Goal: Entertainment & Leisure: Consume media (video, audio)

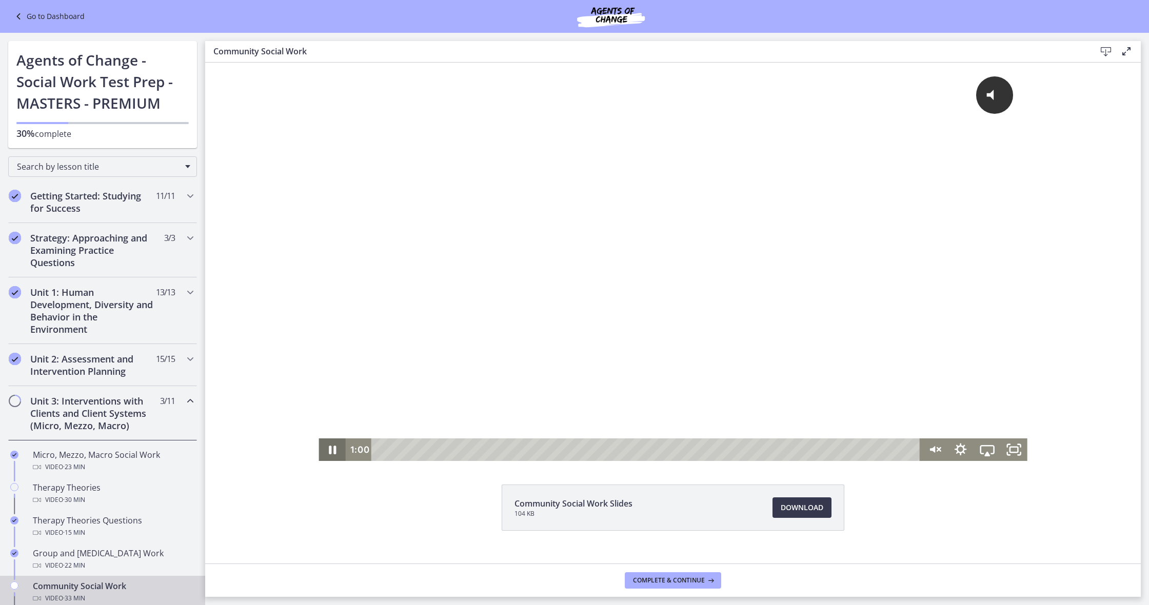
click at [333, 451] on icon "Pause" at bounding box center [332, 450] width 27 height 23
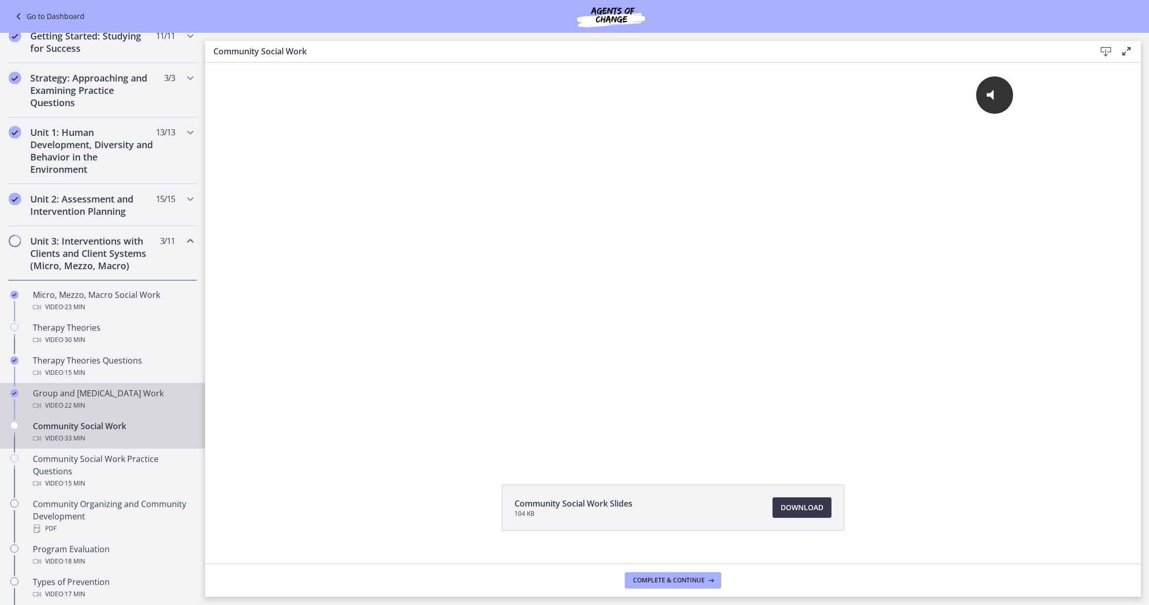
scroll to position [169, 0]
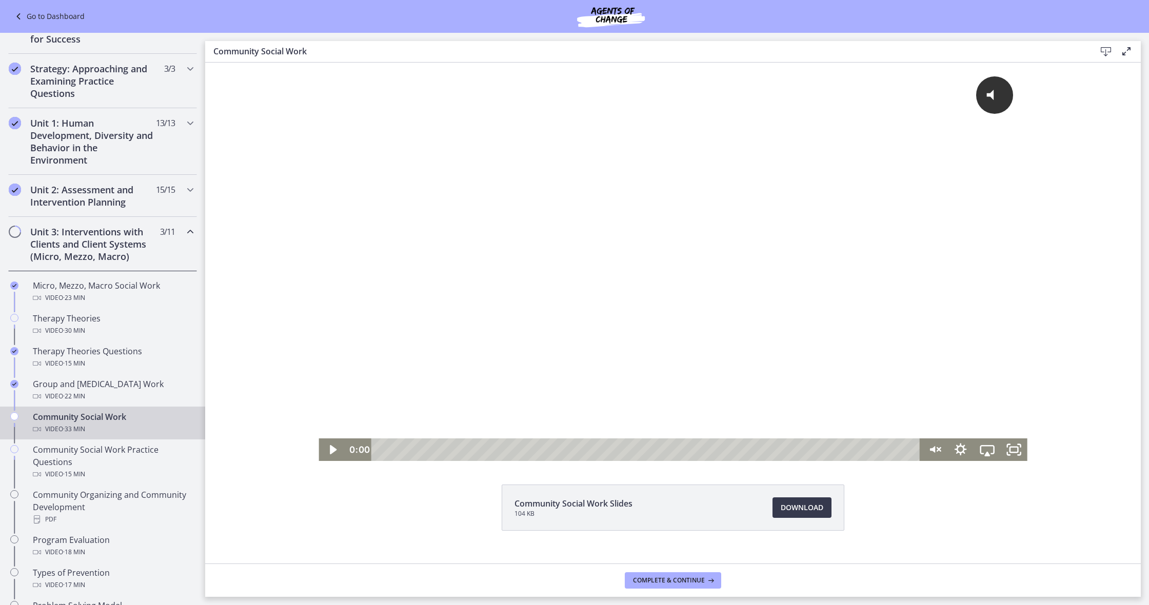
drag, startPoint x: 395, startPoint y: 451, endPoint x: 345, endPoint y: 452, distance: 50.3
click at [346, 451] on div "0:00 0:00" at bounding box center [632, 450] width 575 height 23
click at [328, 452] on icon "Play Video" at bounding box center [333, 450] width 32 height 27
click at [943, 452] on icon "Unmute" at bounding box center [934, 450] width 32 height 27
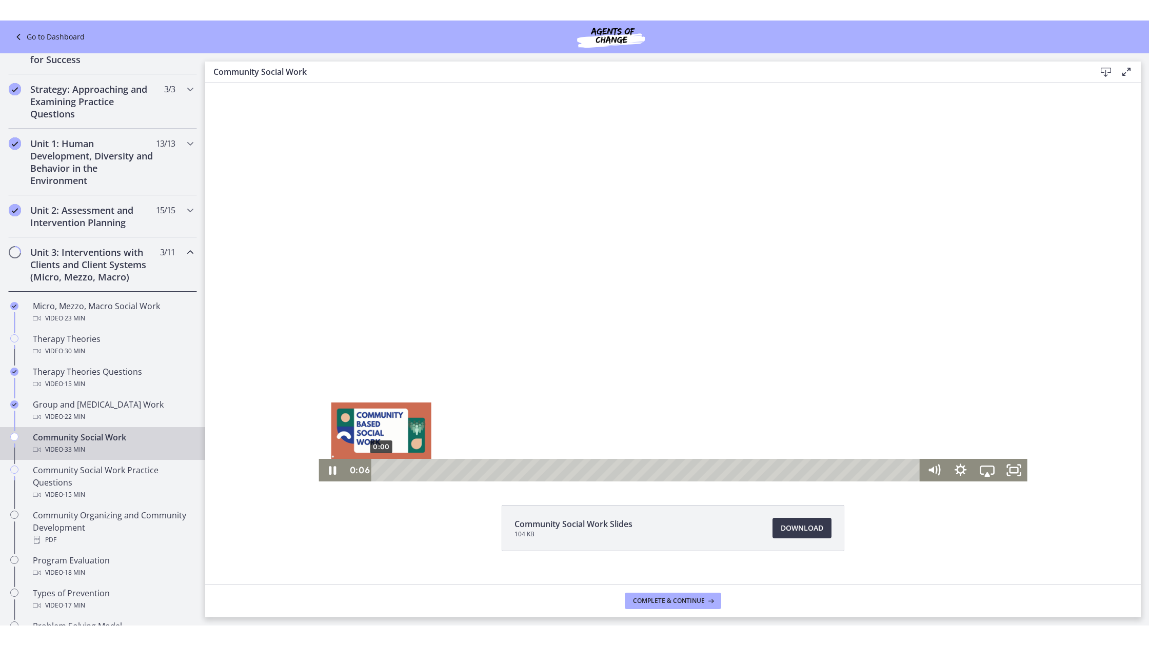
scroll to position [0, 0]
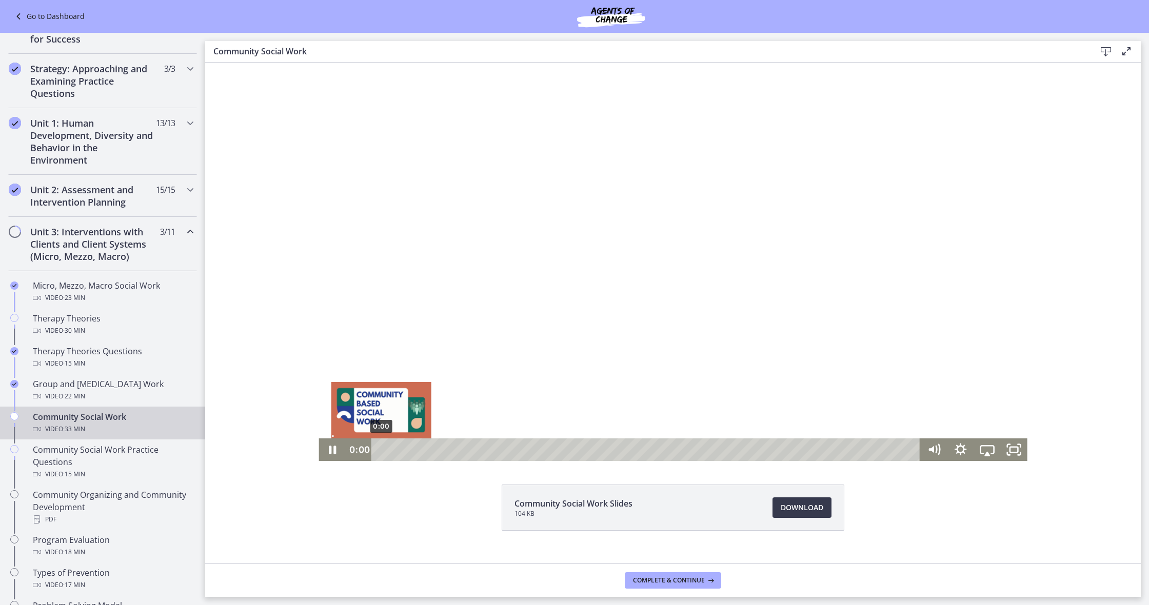
drag, startPoint x: 380, startPoint y: 448, endPoint x: 358, endPoint y: 447, distance: 22.1
click at [358, 447] on div "0:00 0:00" at bounding box center [632, 450] width 575 height 23
click at [333, 449] on icon "Pause" at bounding box center [332, 450] width 32 height 27
click at [1007, 448] on icon "Fullscreen" at bounding box center [1014, 450] width 32 height 27
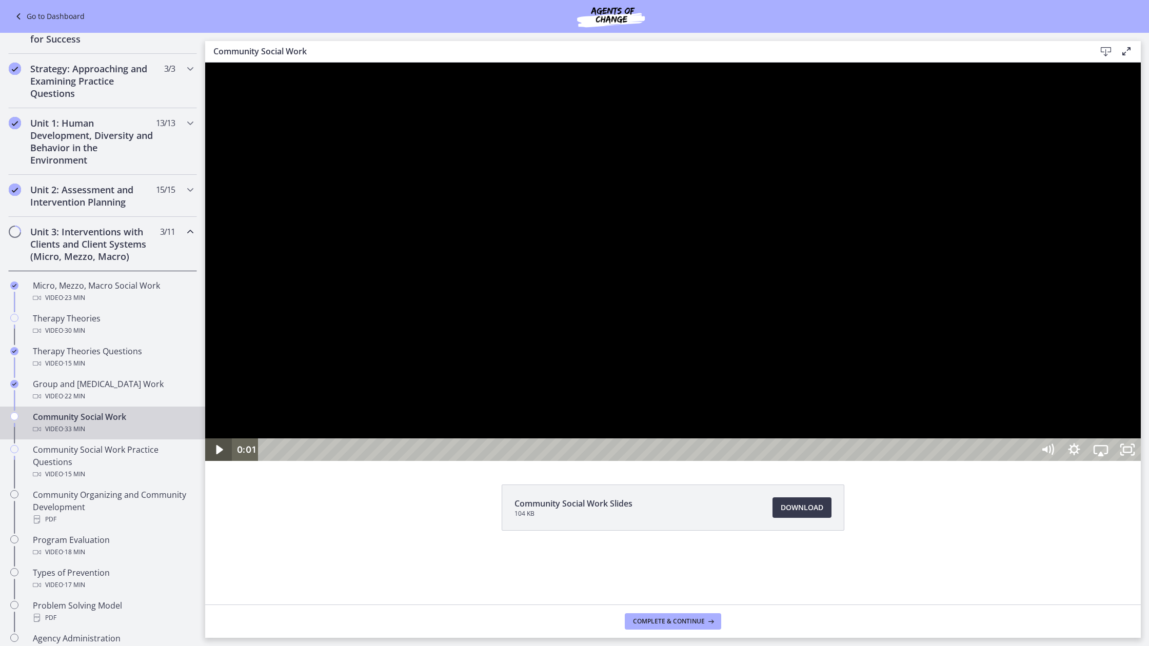
click at [211, 461] on icon "Play Video" at bounding box center [219, 450] width 27 height 23
click at [225, 464] on icon "Pause" at bounding box center [219, 450] width 32 height 27
click at [222, 464] on icon "Play Video" at bounding box center [220, 450] width 32 height 27
click at [223, 461] on icon "Pause" at bounding box center [218, 450] width 27 height 23
click at [303, 461] on div "1:12" at bounding box center [648, 450] width 760 height 23
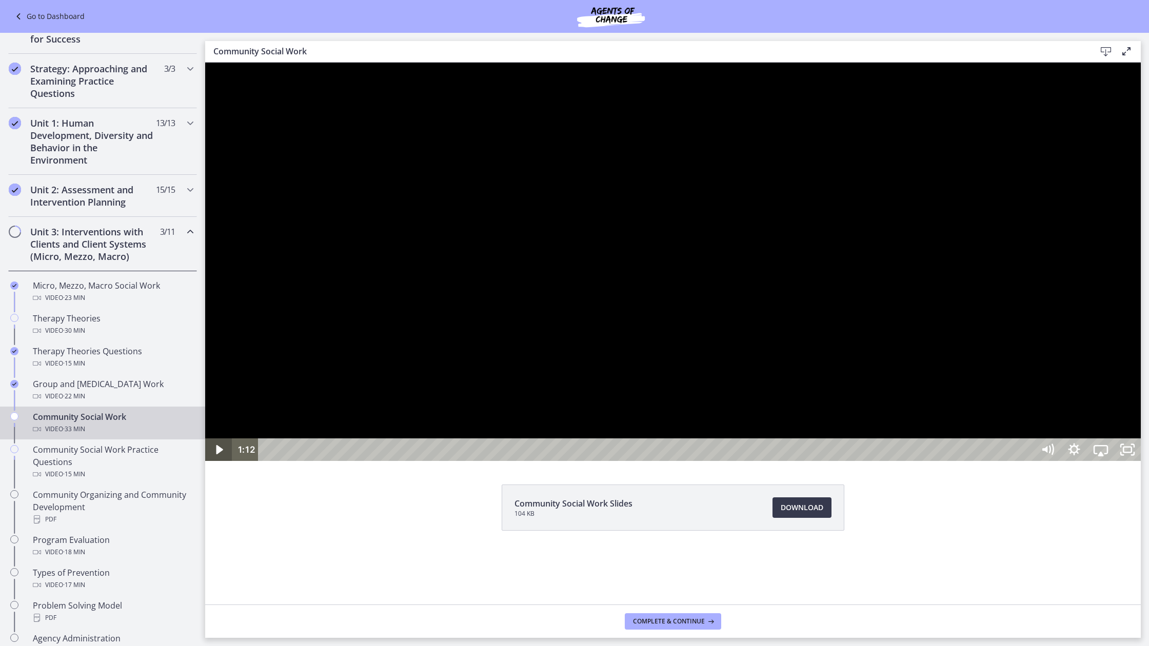
click at [222, 461] on icon "Play Video" at bounding box center [219, 450] width 27 height 23
click at [222, 464] on icon "Pause" at bounding box center [219, 450] width 32 height 27
click at [223, 461] on icon "Play Video" at bounding box center [219, 450] width 27 height 23
click at [223, 461] on icon "Pause" at bounding box center [218, 450] width 27 height 23
click at [223, 461] on icon "Play Video" at bounding box center [219, 450] width 27 height 23
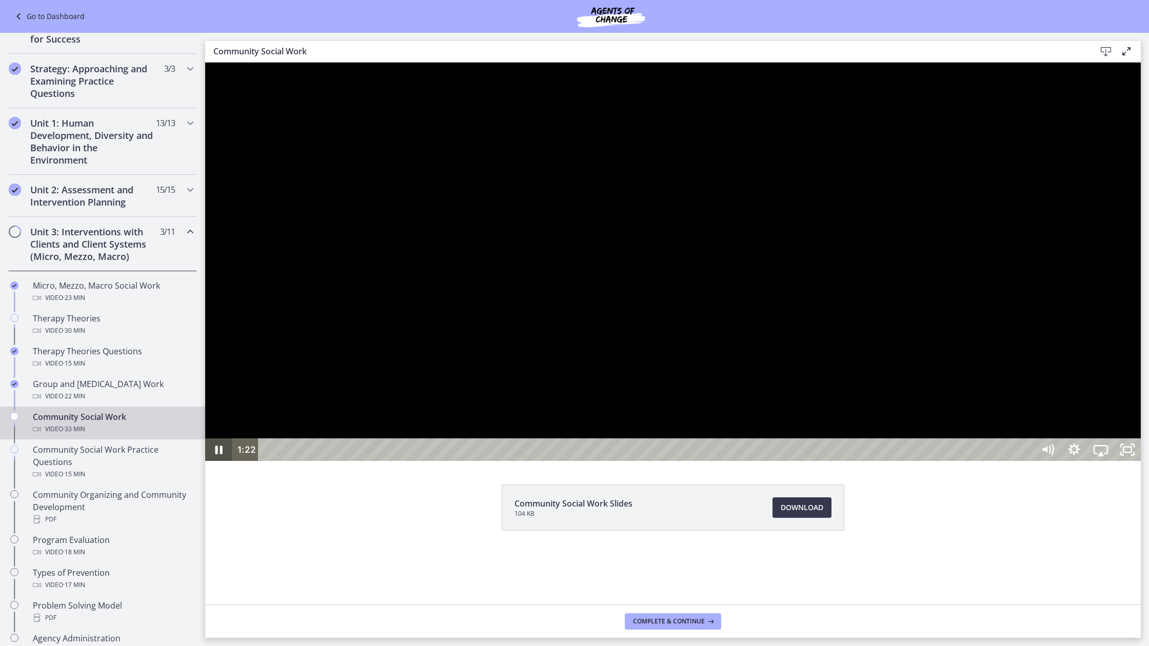
click at [215, 454] on icon "Pause" at bounding box center [218, 450] width 7 height 9
click at [215, 461] on icon "Play Video" at bounding box center [219, 450] width 27 height 23
click at [215, 455] on icon "Pause" at bounding box center [218, 450] width 9 height 10
click at [215, 464] on icon "Play Video" at bounding box center [220, 450] width 32 height 27
click at [215, 455] on icon "Pause" at bounding box center [218, 450] width 9 height 10
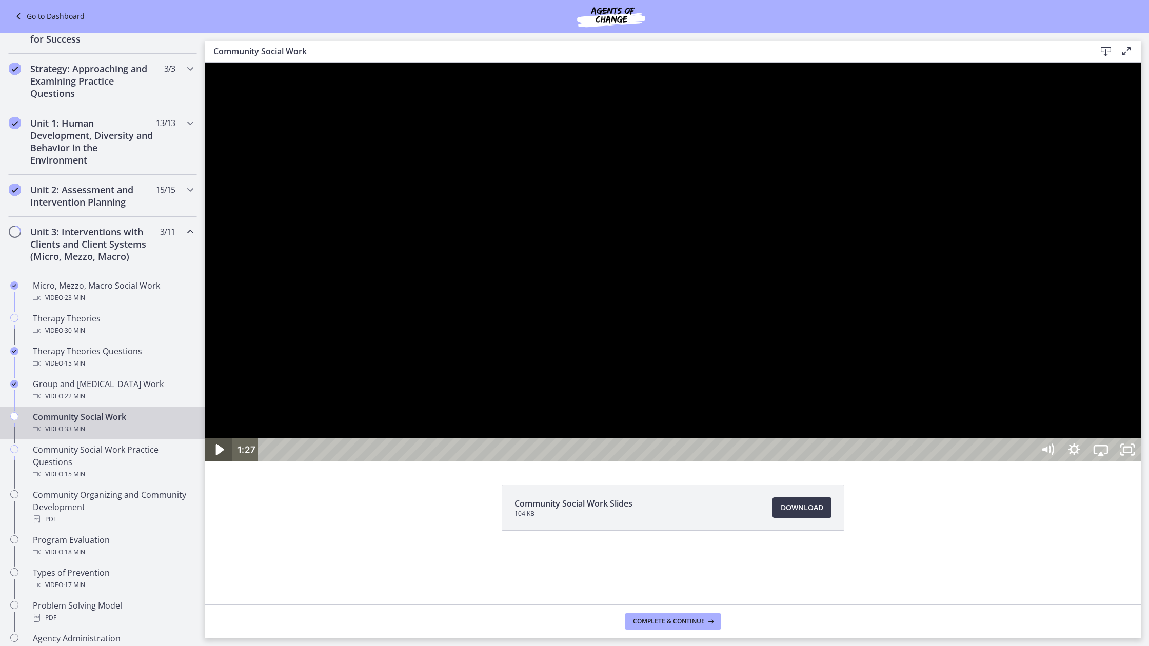
click at [220, 455] on icon "Play Video" at bounding box center [220, 449] width 8 height 11
click at [213, 461] on icon "Pause" at bounding box center [218, 450] width 27 height 23
click at [222, 464] on icon "Play Video" at bounding box center [220, 450] width 32 height 27
click at [224, 461] on icon "Pause" at bounding box center [218, 450] width 27 height 23
click at [220, 455] on icon "Play Video" at bounding box center [220, 449] width 8 height 11
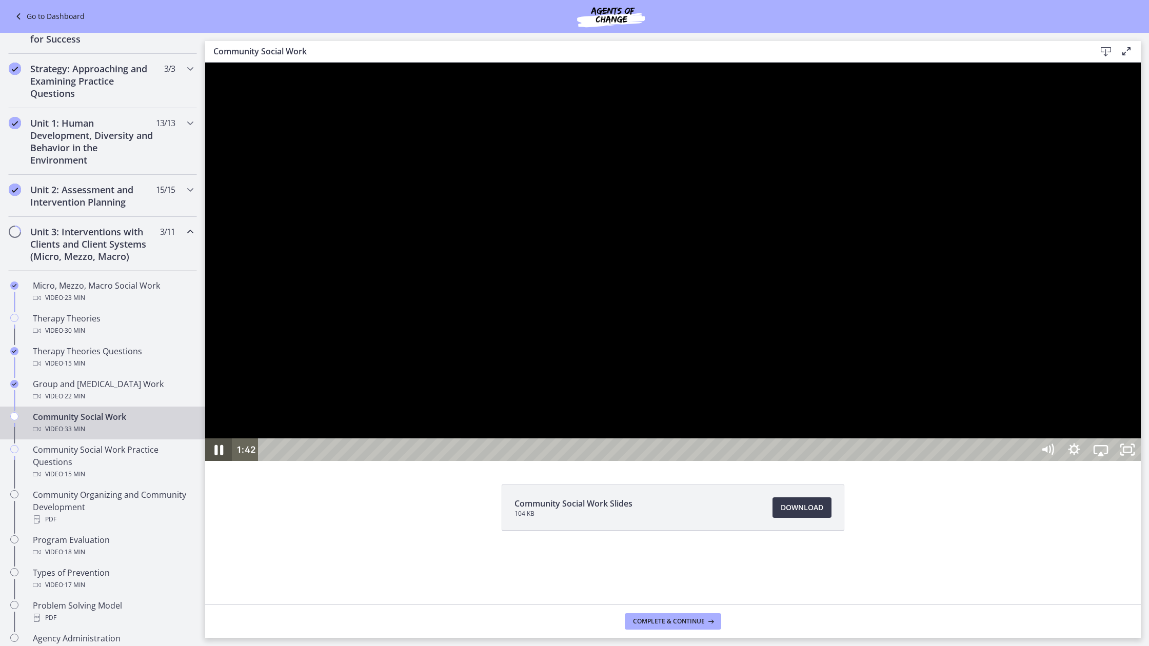
click at [220, 464] on icon "Pause" at bounding box center [219, 450] width 32 height 27
click at [220, 455] on icon "Play Video" at bounding box center [220, 449] width 8 height 11
click at [220, 464] on icon "Pause" at bounding box center [219, 450] width 32 height 27
click at [220, 454] on icon "Play Video" at bounding box center [219, 449] width 7 height 9
click at [221, 455] on icon "Pause" at bounding box center [218, 450] width 9 height 10
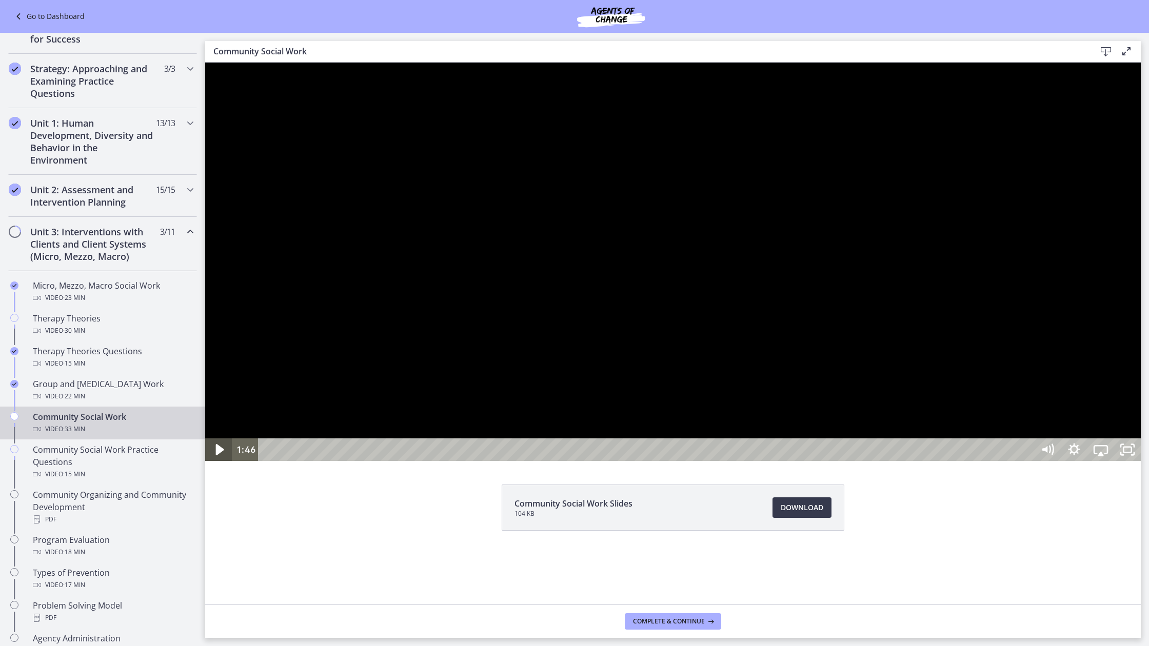
click at [218, 455] on icon "Play Video" at bounding box center [220, 449] width 8 height 11
click at [216, 455] on icon "Pause" at bounding box center [218, 450] width 9 height 10
click at [219, 455] on icon "Play Video" at bounding box center [220, 449] width 8 height 11
click at [324, 461] on div "1:54" at bounding box center [648, 450] width 760 height 23
click at [323, 454] on div "Playbar" at bounding box center [326, 450] width 8 height 8
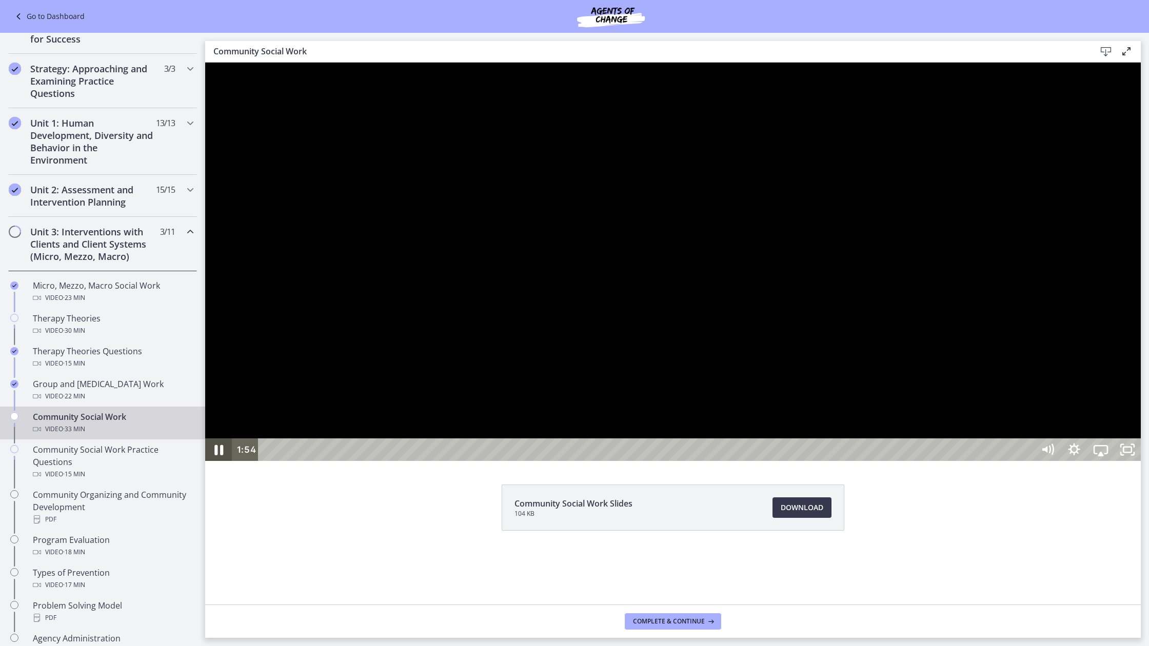
click at [217, 455] on icon "Pause" at bounding box center [218, 450] width 9 height 10
click at [220, 464] on icon "Play Video" at bounding box center [220, 450] width 32 height 27
click at [220, 461] on icon "Pause" at bounding box center [218, 450] width 27 height 23
click at [217, 461] on icon "Play Video" at bounding box center [219, 450] width 27 height 23
drag, startPoint x: 215, startPoint y: 697, endPoint x: 224, endPoint y: 695, distance: 8.5
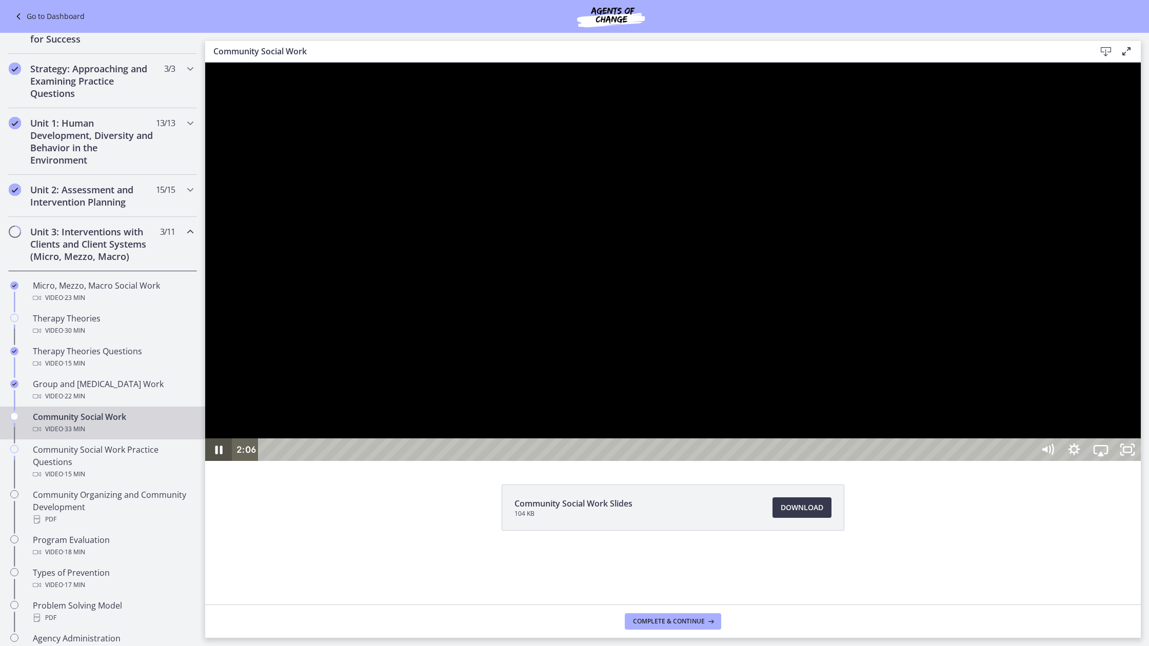
click at [216, 454] on icon "Pause" at bounding box center [218, 450] width 7 height 9
click at [229, 464] on icon "Play Video" at bounding box center [220, 450] width 32 height 27
click at [327, 461] on div "2:01" at bounding box center [648, 450] width 760 height 23
click at [217, 461] on icon "Pause" at bounding box center [218, 450] width 27 height 23
click at [216, 464] on icon "Play Video" at bounding box center [220, 450] width 32 height 27
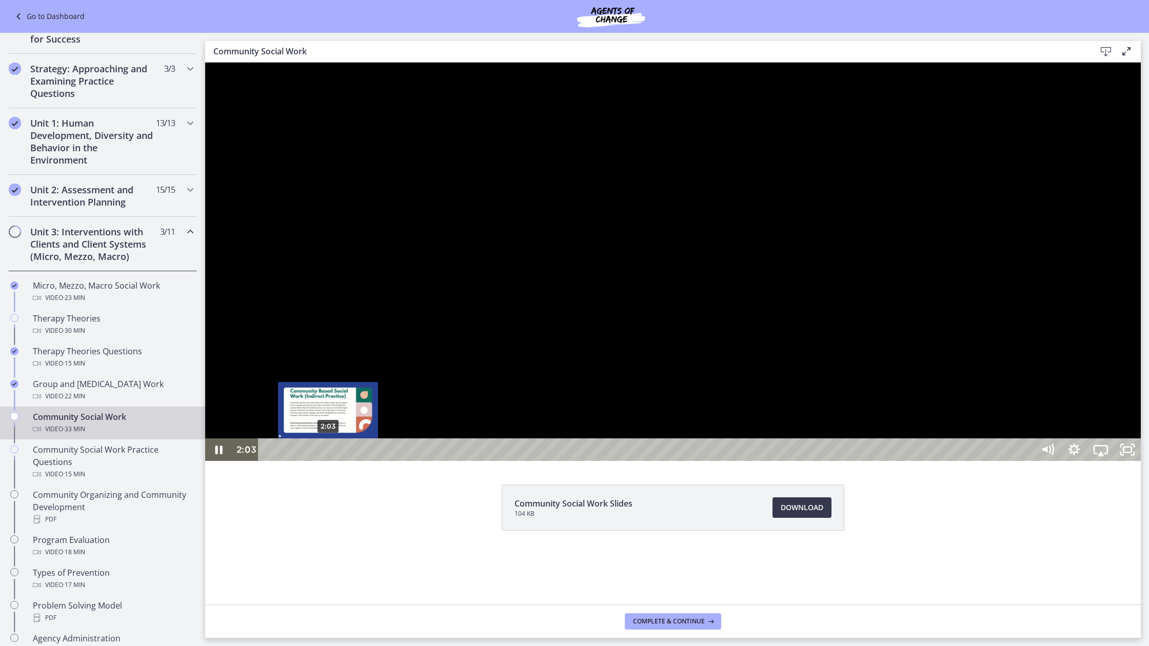
click at [328, 461] on div "2:03" at bounding box center [648, 450] width 760 height 23
click at [217, 455] on icon "Pause" at bounding box center [218, 450] width 9 height 10
click at [215, 461] on icon "Play Video" at bounding box center [219, 450] width 27 height 23
click at [215, 461] on icon "Pause" at bounding box center [218, 450] width 27 height 23
click at [227, 461] on icon "Play Video" at bounding box center [219, 450] width 27 height 23
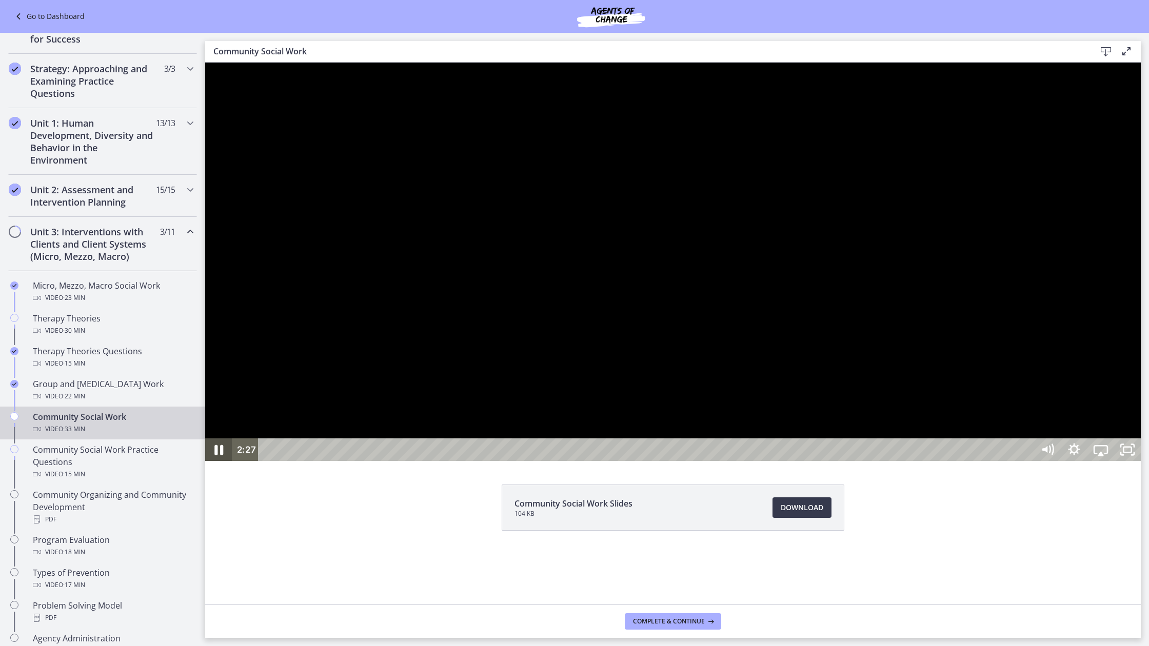
click at [212, 464] on icon "Pause" at bounding box center [219, 450] width 32 height 27
click at [213, 461] on icon "Play Video" at bounding box center [219, 450] width 27 height 23
click at [211, 464] on icon "Pause" at bounding box center [219, 450] width 32 height 27
click at [214, 464] on icon "Play Video" at bounding box center [220, 450] width 32 height 27
click at [209, 461] on icon "Pause" at bounding box center [218, 450] width 27 height 23
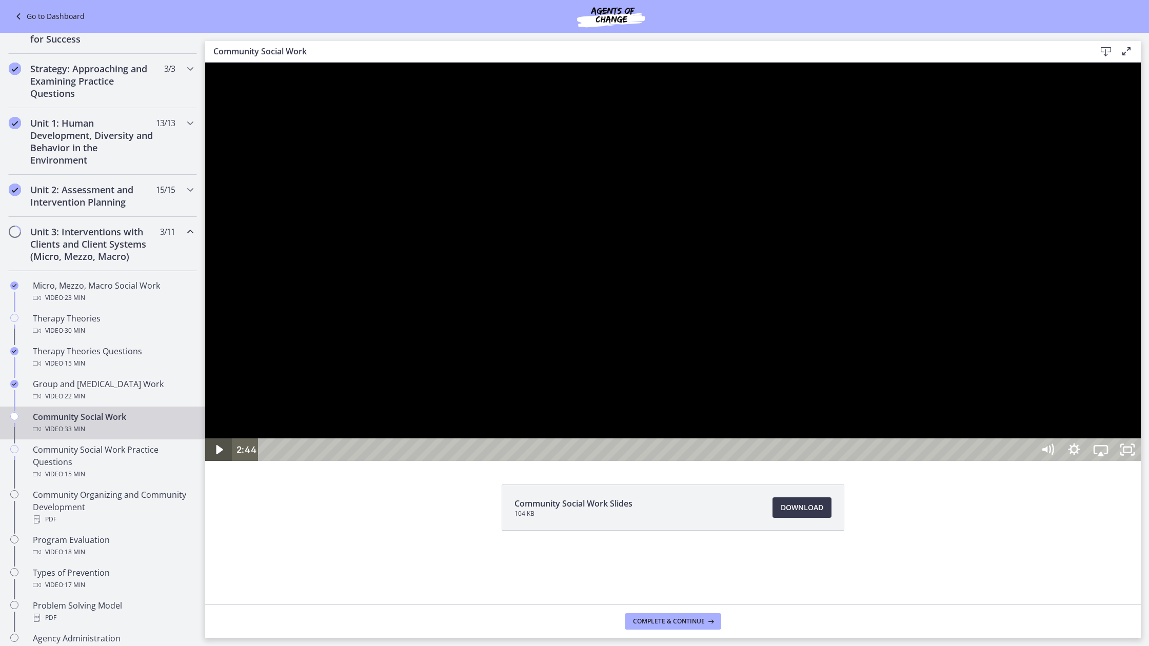
click at [214, 461] on icon "Play Video" at bounding box center [219, 450] width 27 height 23
click at [223, 461] on icon "Pause" at bounding box center [218, 450] width 27 height 23
click at [221, 464] on icon "Play Video" at bounding box center [220, 450] width 32 height 27
click at [214, 464] on icon "Pause" at bounding box center [219, 450] width 32 height 27
click at [217, 454] on icon "Play Video" at bounding box center [219, 449] width 7 height 9
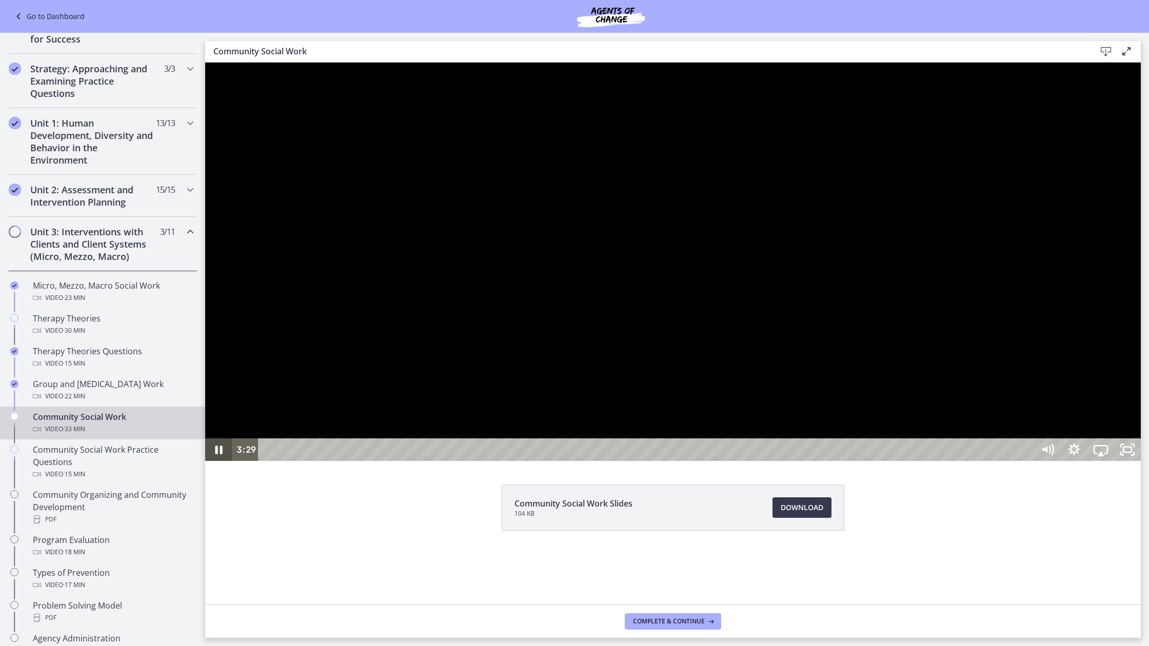
click at [216, 461] on icon "Pause" at bounding box center [218, 450] width 27 height 23
click at [209, 464] on icon "Play Video" at bounding box center [220, 450] width 32 height 27
click at [220, 461] on icon "Pause" at bounding box center [218, 450] width 27 height 23
click at [206, 461] on icon "Play Video" at bounding box center [219, 450] width 27 height 23
click at [213, 461] on icon "Pause" at bounding box center [218, 450] width 27 height 23
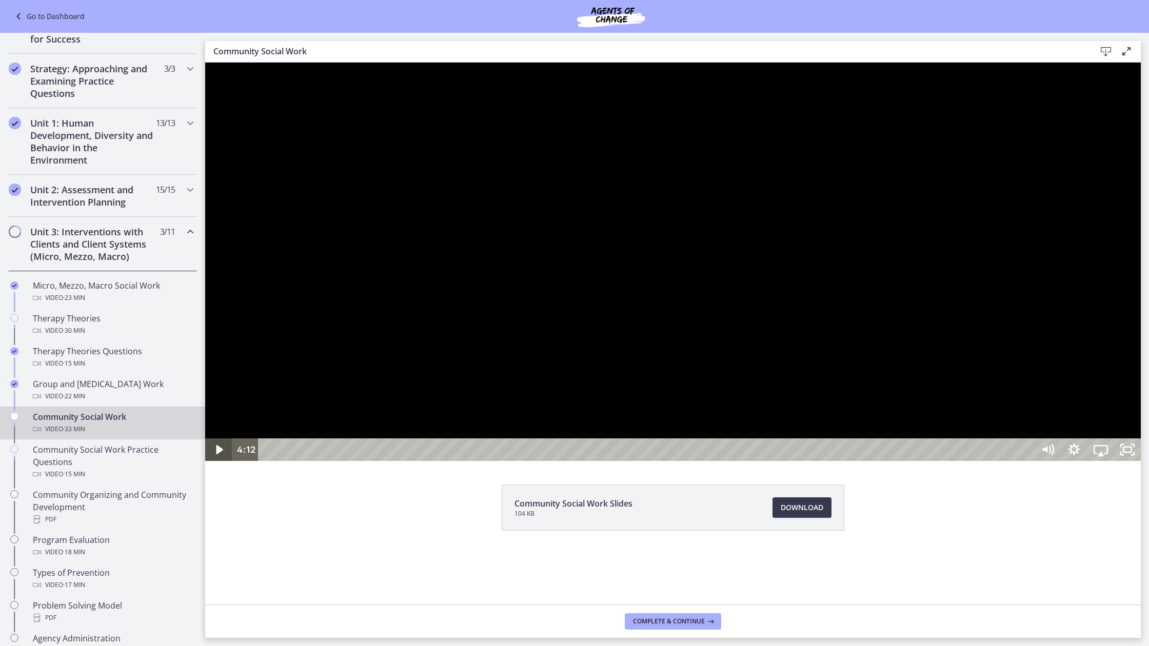
click at [218, 461] on icon "Play Video" at bounding box center [219, 450] width 27 height 23
click at [409, 461] on div "4:47" at bounding box center [648, 450] width 760 height 23
click at [213, 461] on icon "Pause" at bounding box center [218, 450] width 27 height 23
click at [209, 464] on icon "Play Video" at bounding box center [220, 450] width 32 height 27
click at [409, 461] on div "4:47" at bounding box center [648, 450] width 760 height 23
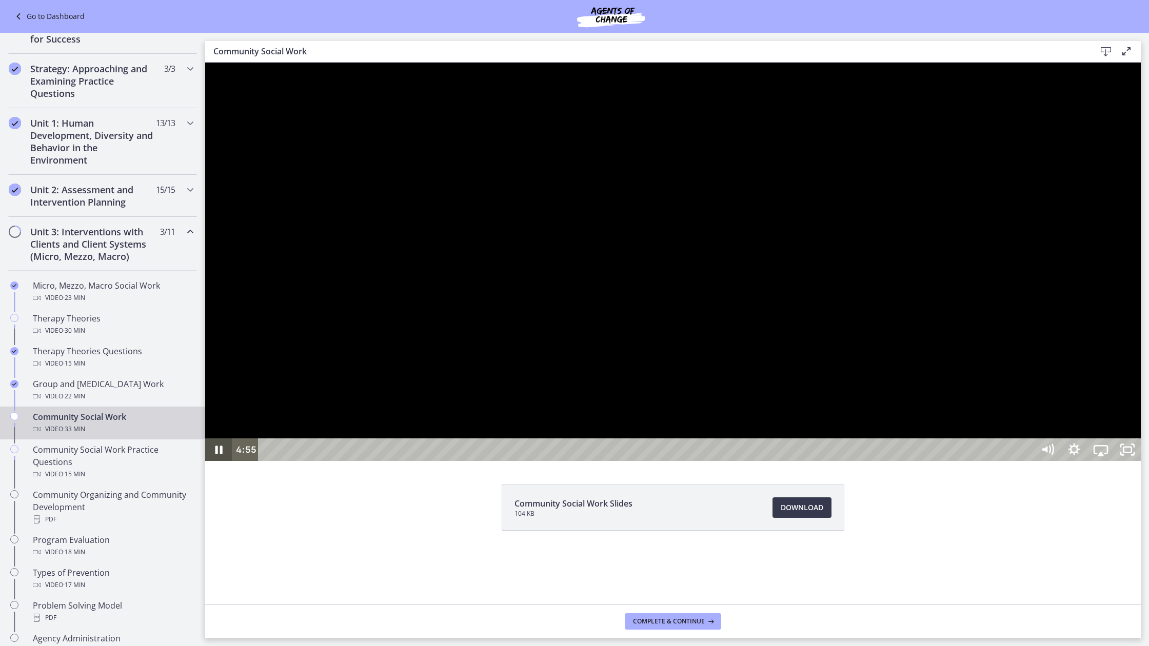
click at [210, 461] on icon "Pause" at bounding box center [218, 450] width 27 height 23
click at [223, 455] on icon "Play Video" at bounding box center [220, 449] width 8 height 11
click at [422, 461] on div "5:12" at bounding box center [648, 450] width 760 height 23
click at [417, 461] on div "5:03" at bounding box center [648, 450] width 760 height 23
drag, startPoint x: 222, startPoint y: 705, endPoint x: 233, endPoint y: 697, distance: 14.4
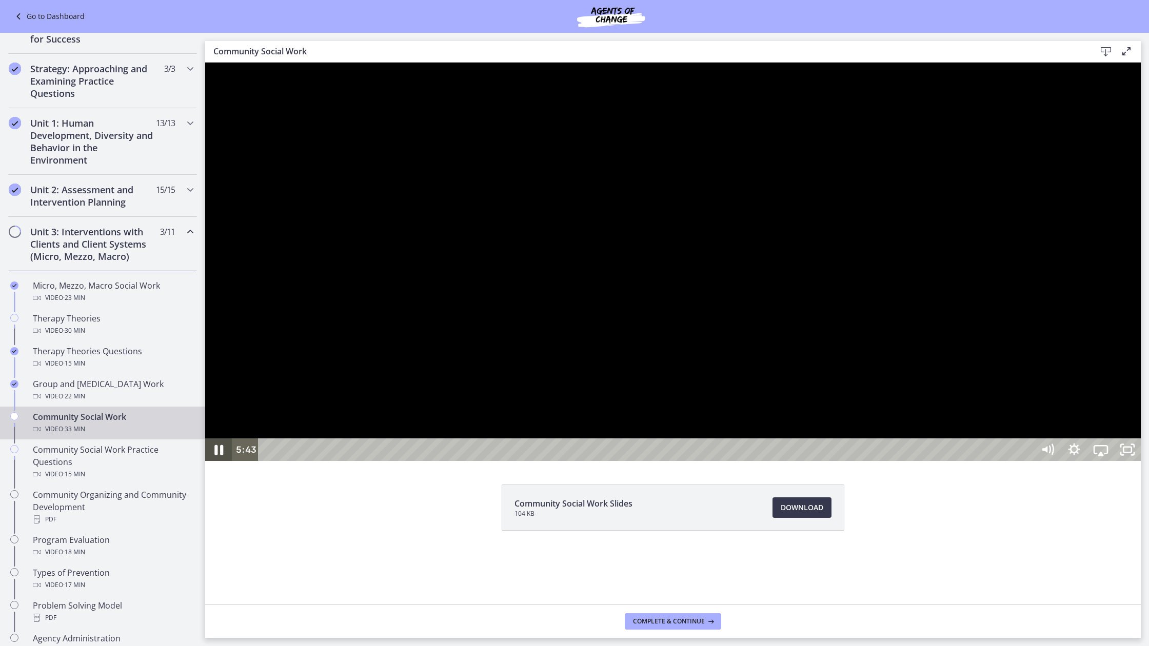
click at [222, 464] on icon "Pause" at bounding box center [219, 450] width 32 height 27
click at [216, 454] on icon "Play Video" at bounding box center [219, 449] width 7 height 9
click at [222, 464] on icon "Pause" at bounding box center [219, 450] width 32 height 27
click at [434, 461] on div "5:39" at bounding box center [648, 450] width 760 height 23
click at [228, 464] on icon "Play Video" at bounding box center [220, 450] width 32 height 27
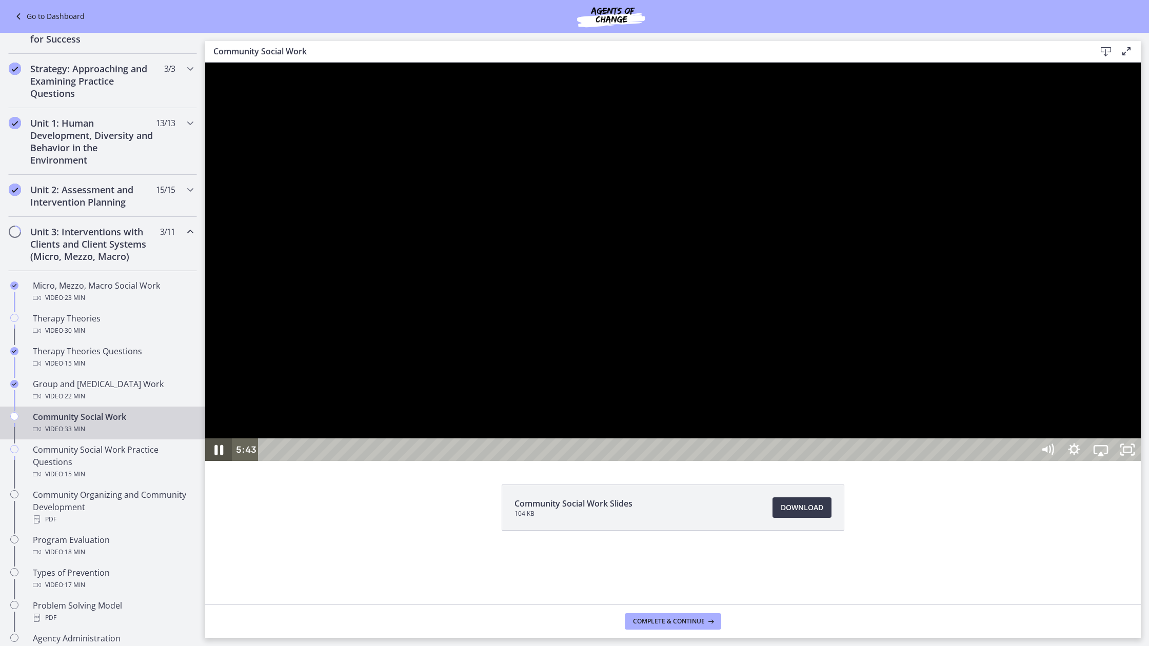
click at [228, 464] on icon "Pause" at bounding box center [219, 450] width 32 height 27
click at [226, 464] on icon "Play Video" at bounding box center [220, 450] width 32 height 27
click at [210, 461] on icon "Pause" at bounding box center [218, 450] width 27 height 23
click at [464, 461] on div "6:39" at bounding box center [648, 450] width 760 height 23
click at [223, 464] on icon "Play Video" at bounding box center [220, 450] width 32 height 27
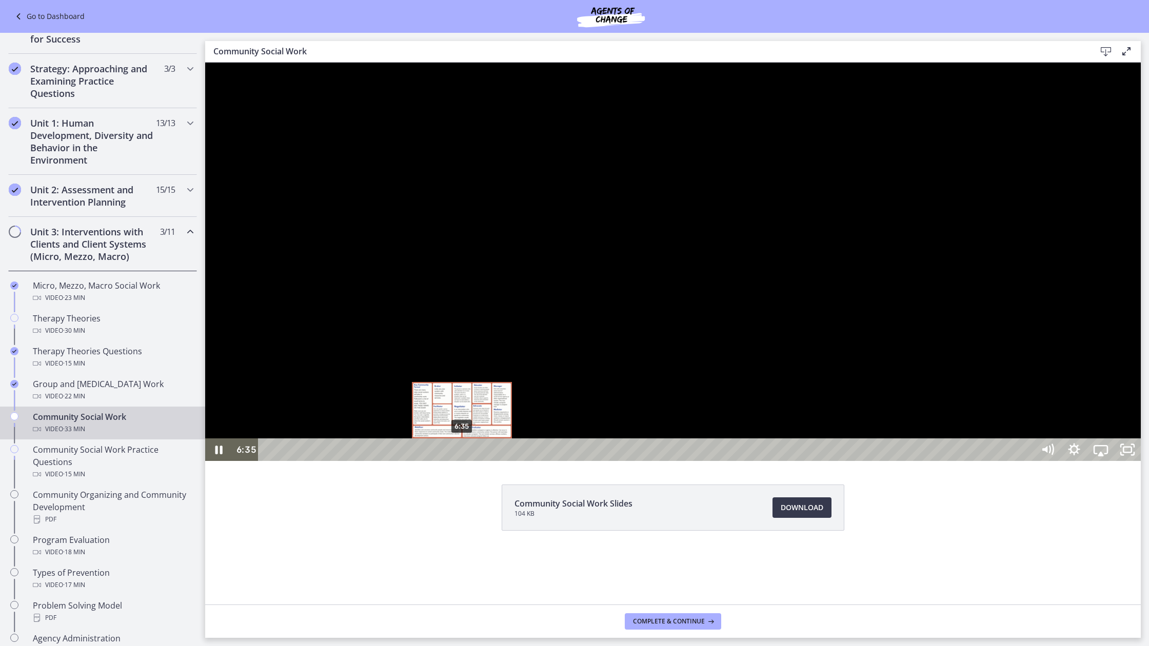
click at [462, 461] on div "6:35" at bounding box center [648, 450] width 760 height 23
click at [455, 461] on div "6:21" at bounding box center [648, 450] width 760 height 23
click at [216, 464] on icon "Pause" at bounding box center [219, 450] width 32 height 27
click at [213, 464] on icon "Play Video" at bounding box center [220, 450] width 32 height 27
click at [462, 461] on div "6:34" at bounding box center [648, 450] width 760 height 23
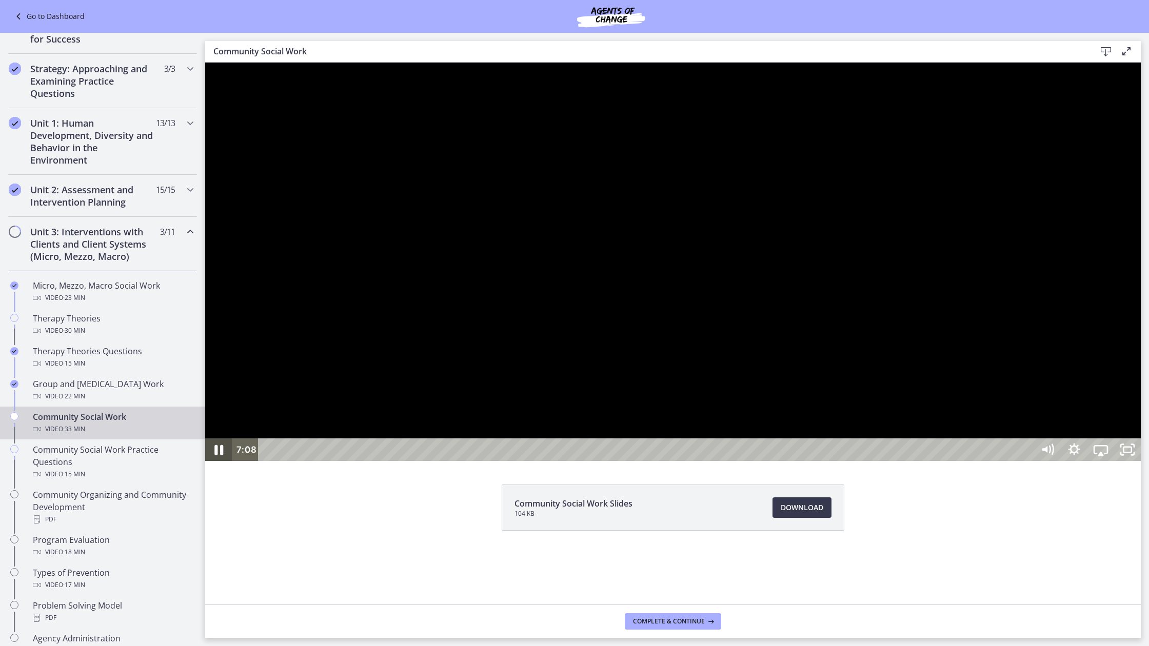
click at [221, 455] on icon "Pause" at bounding box center [218, 450] width 9 height 10
click at [212, 464] on icon "Play Video" at bounding box center [220, 450] width 32 height 27
click at [219, 464] on icon "Pause" at bounding box center [219, 450] width 32 height 27
click at [212, 461] on icon "Play Video" at bounding box center [219, 450] width 27 height 23
click at [487, 461] on div "7:25" at bounding box center [648, 450] width 760 height 23
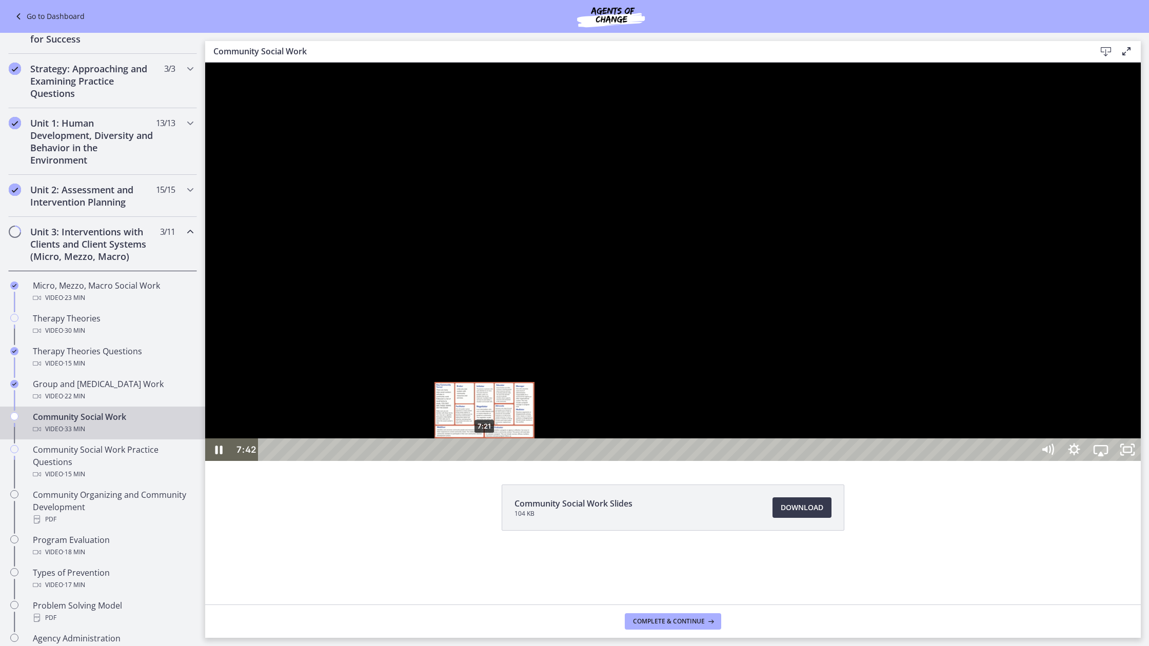
click at [485, 461] on div "7:21" at bounding box center [648, 450] width 760 height 23
click at [226, 464] on icon "Pause" at bounding box center [219, 450] width 32 height 27
click at [223, 464] on icon "Play Video" at bounding box center [220, 450] width 32 height 27
click at [223, 464] on icon "Pause" at bounding box center [219, 450] width 32 height 27
click at [212, 461] on icon "Play Video" at bounding box center [219, 450] width 27 height 23
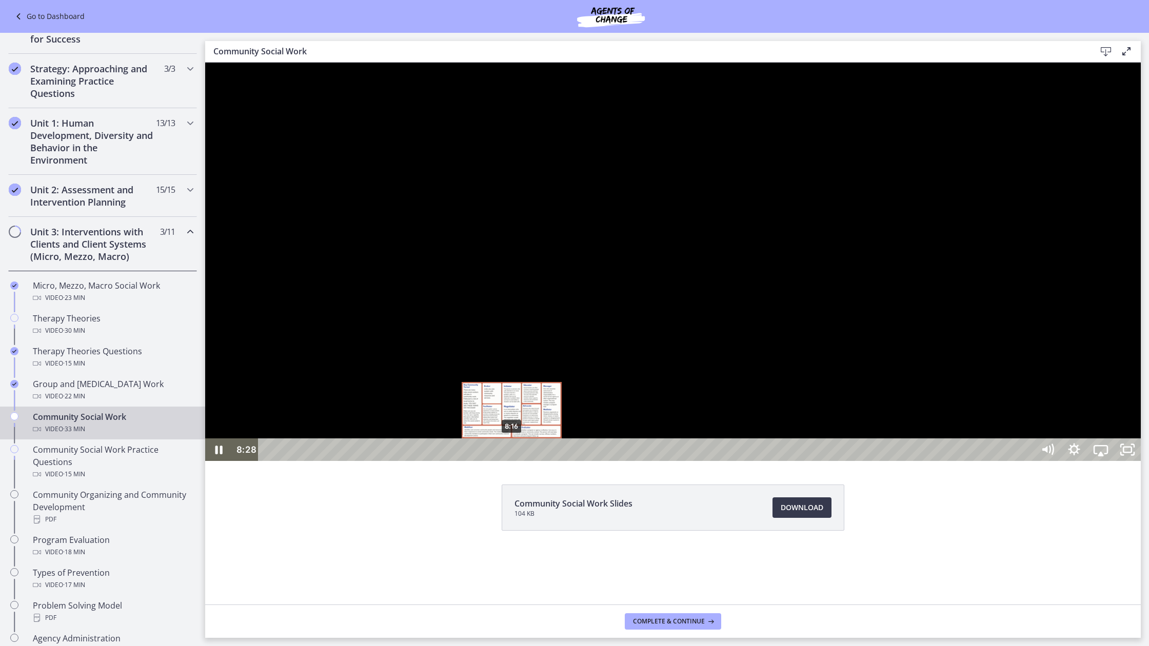
click at [512, 461] on div "8:16" at bounding box center [648, 450] width 760 height 23
click at [513, 461] on div "8:19" at bounding box center [648, 450] width 760 height 23
click at [218, 464] on icon "Pause" at bounding box center [219, 450] width 32 height 27
click at [217, 454] on icon "Play Video" at bounding box center [219, 449] width 7 height 9
click at [217, 455] on icon "Pause" at bounding box center [218, 450] width 9 height 10
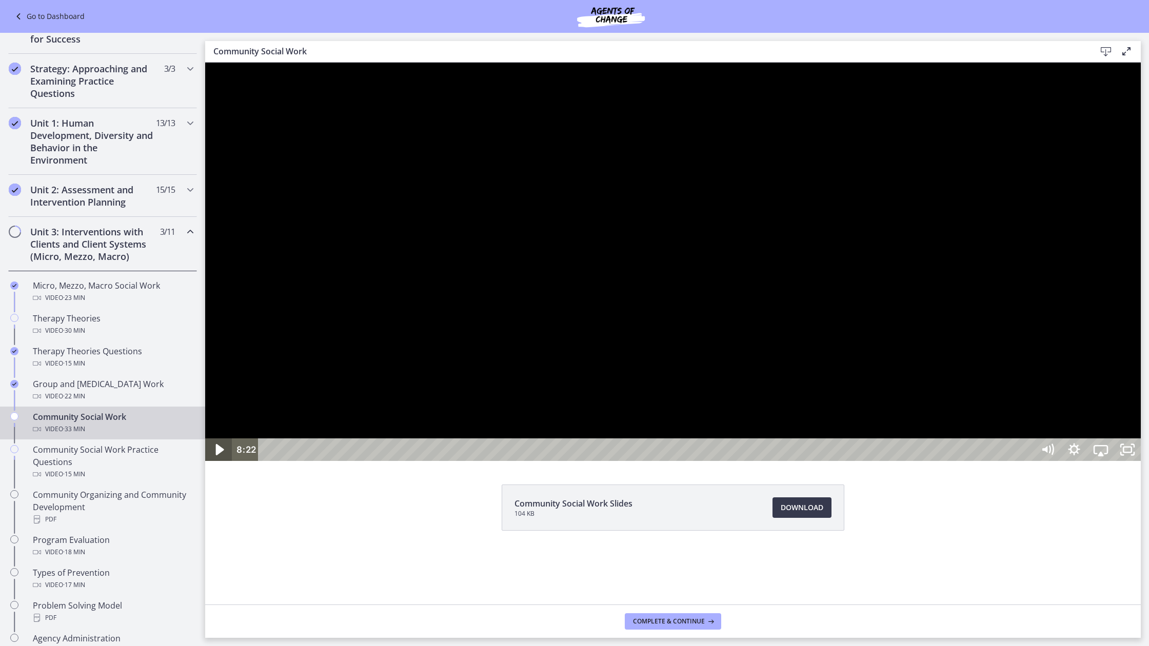
click at [224, 464] on icon "Play Video" at bounding box center [220, 450] width 32 height 27
click at [224, 464] on icon "Pause" at bounding box center [219, 450] width 32 height 27
click at [205, 461] on div "Play Video" at bounding box center [218, 450] width 27 height 23
drag, startPoint x: 222, startPoint y: 702, endPoint x: 320, endPoint y: 604, distance: 137.8
click at [223, 454] on icon "Pause" at bounding box center [218, 450] width 7 height 9
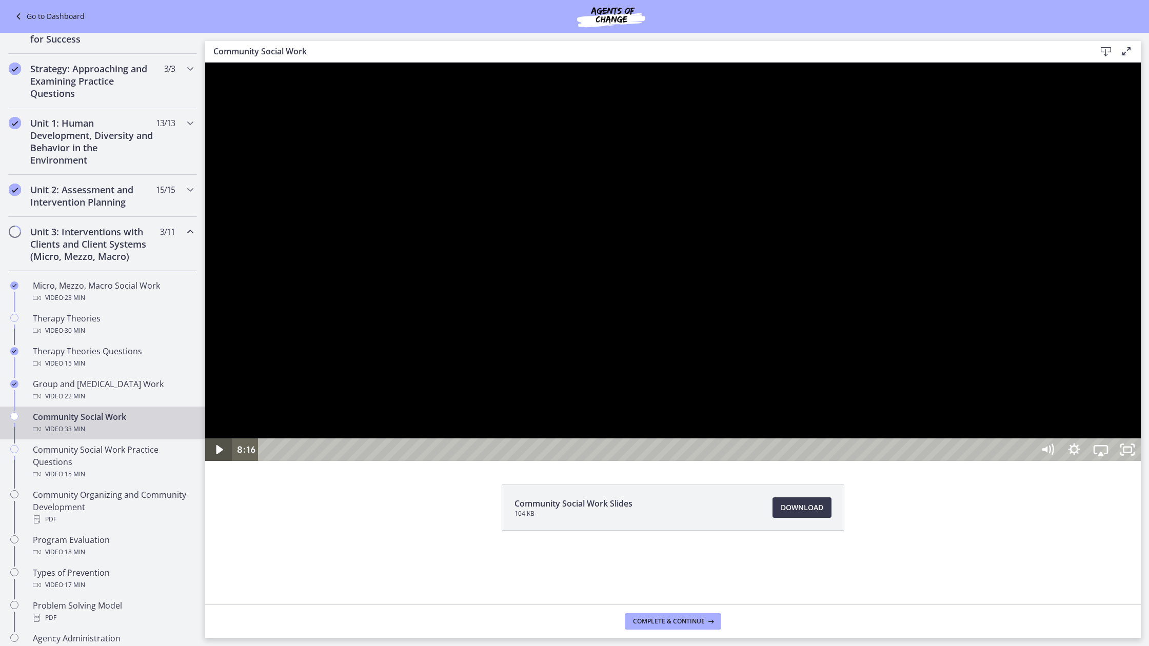
click at [213, 461] on icon "Play Video" at bounding box center [219, 450] width 27 height 23
click at [524, 461] on div "8:40" at bounding box center [648, 450] width 760 height 23
click at [539, 454] on div "Playbar" at bounding box center [539, 450] width 8 height 8
click at [208, 461] on icon "Pause" at bounding box center [218, 450] width 27 height 23
click at [211, 461] on icon "Play Video" at bounding box center [219, 450] width 27 height 23
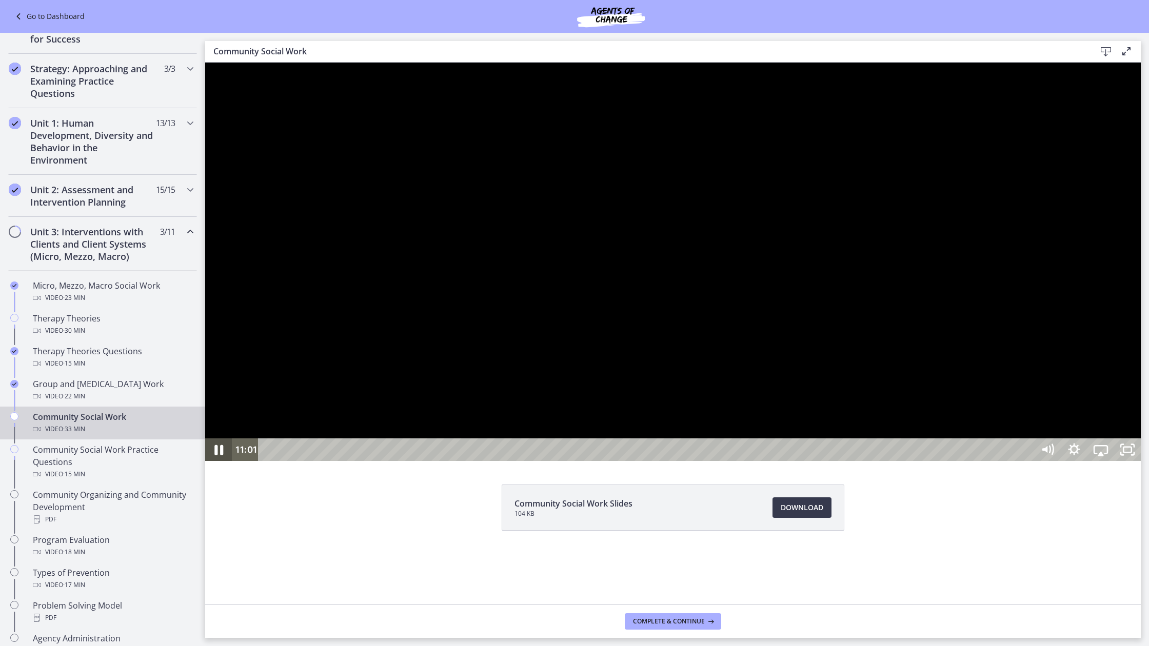
click at [215, 464] on icon "Pause" at bounding box center [219, 450] width 32 height 27
click at [213, 464] on icon "Play Video" at bounding box center [220, 450] width 32 height 27
click at [223, 464] on icon "Pause" at bounding box center [219, 450] width 32 height 27
